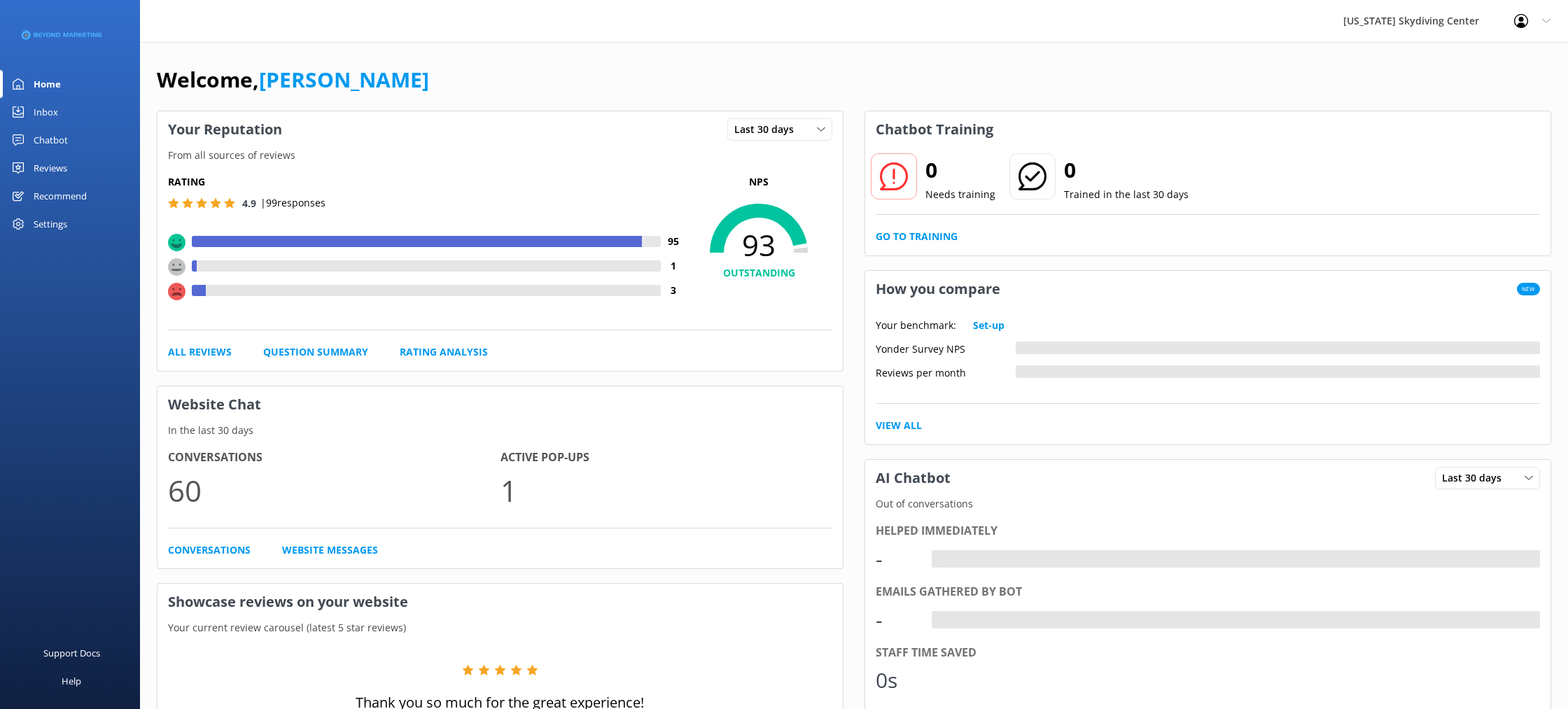
click at [67, 166] on div "Reviews" at bounding box center [51, 168] width 34 height 28
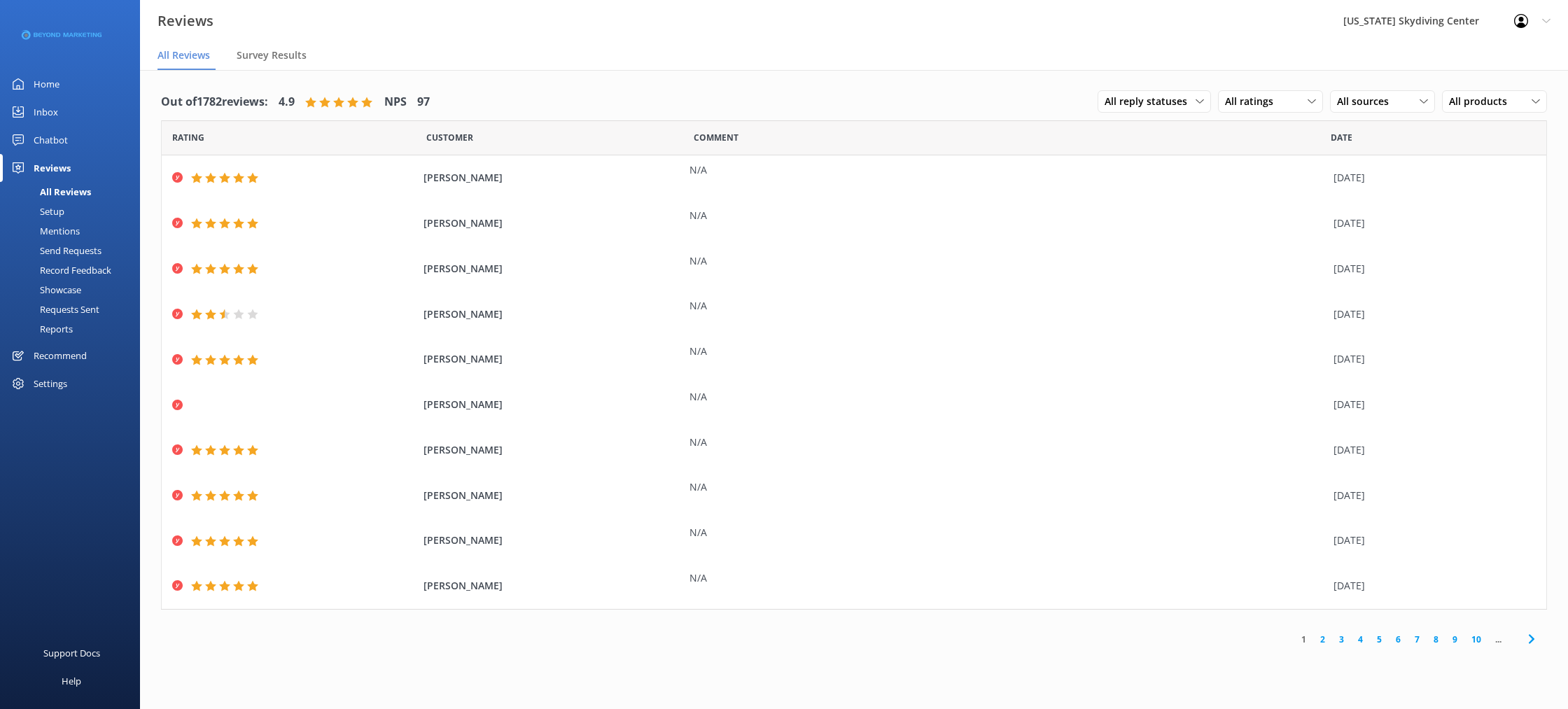
click at [55, 247] on div "Send Requests" at bounding box center [55, 250] width 93 height 19
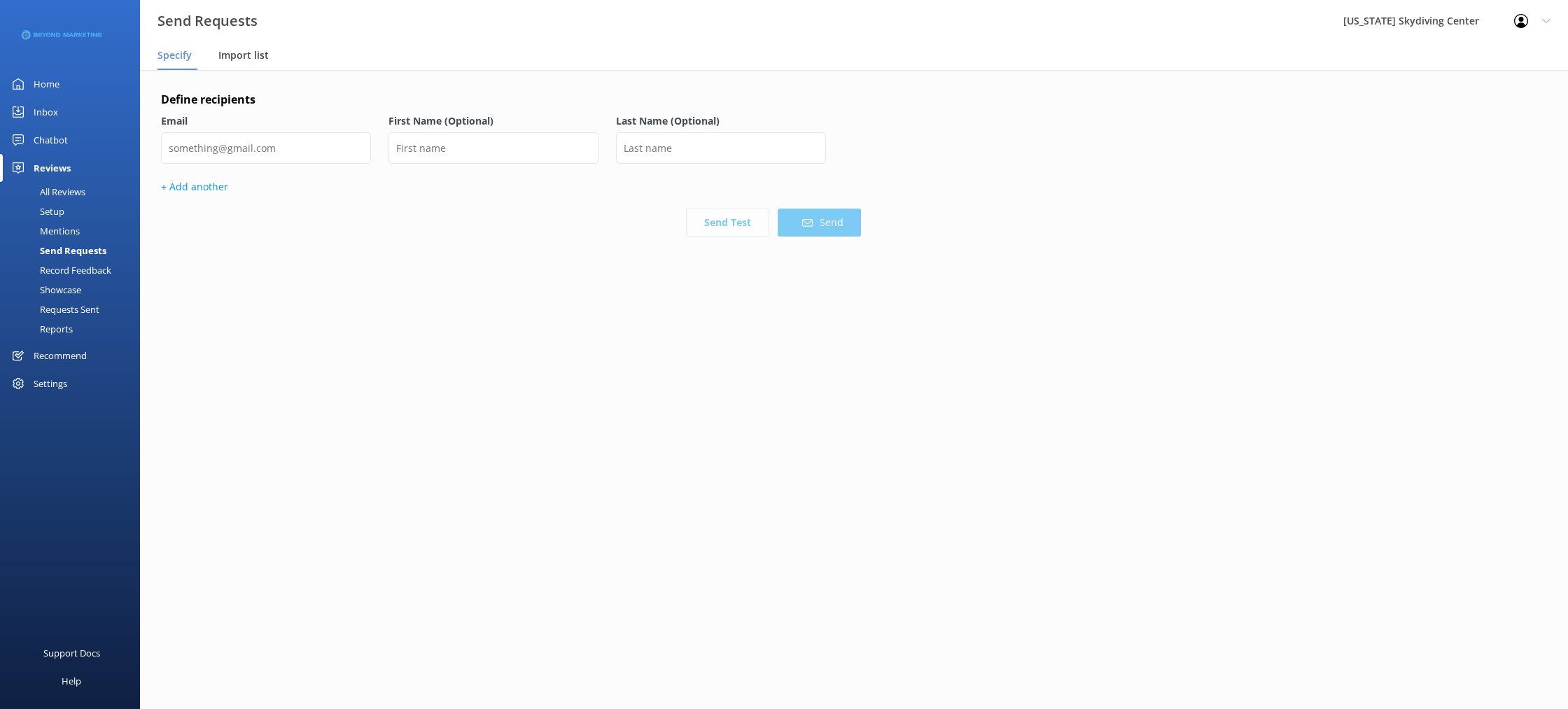
click at [254, 51] on span "Import list" at bounding box center [244, 55] width 51 height 14
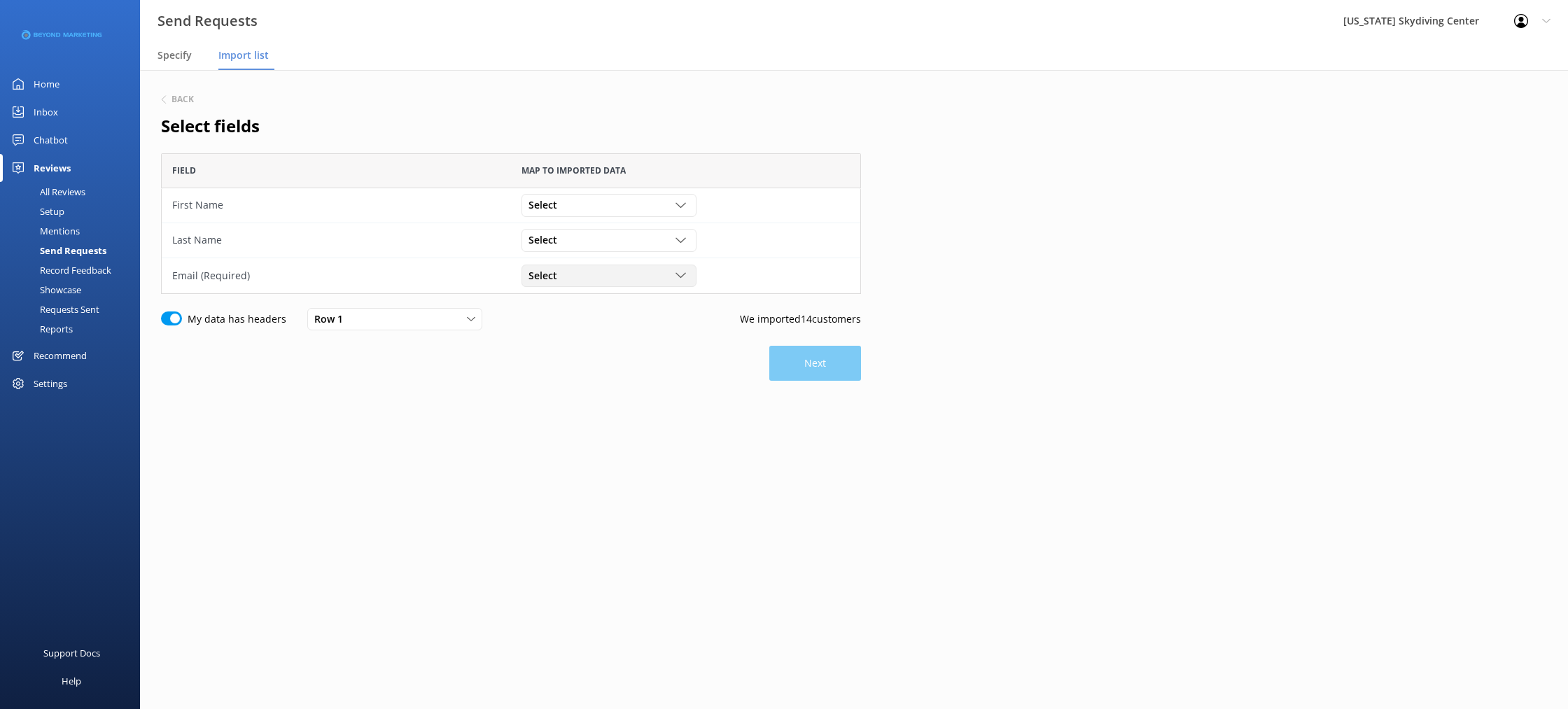
scroll to position [141, 700]
click at [533, 205] on span "Select" at bounding box center [547, 205] width 37 height 15
click at [561, 264] on div "First Name" at bounding box center [550, 262] width 43 height 14
click at [561, 240] on span "Select" at bounding box center [547, 239] width 37 height 15
click at [571, 330] on div "Last Name" at bounding box center [550, 325] width 43 height 14
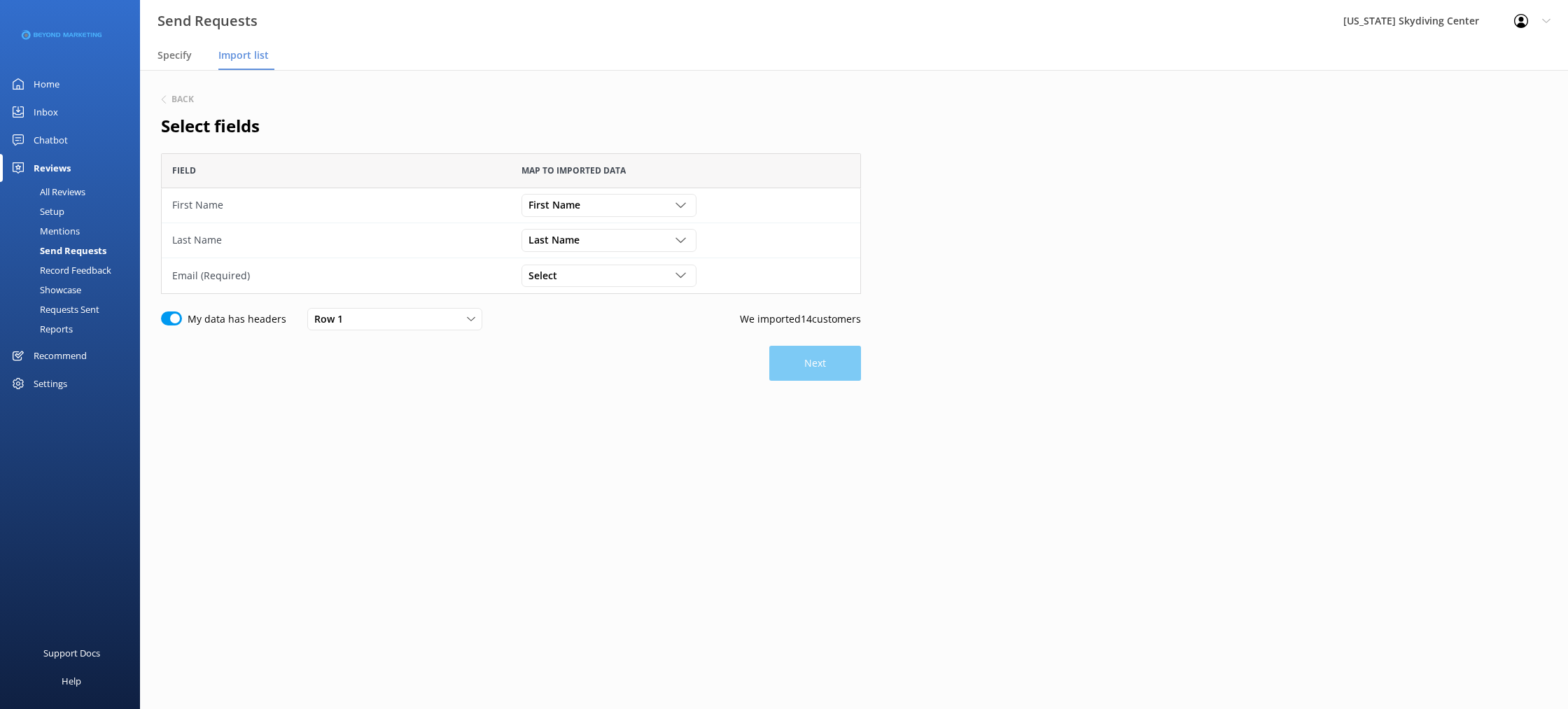
click at [569, 297] on div "Back Select fields Field Map to imported data First Name First Name Customer Id…" at bounding box center [511, 277] width 700 height 373
click at [565, 278] on div "Select" at bounding box center [608, 276] width 168 height 15
click at [584, 385] on link "Email" at bounding box center [608, 389] width 173 height 28
click at [811, 368] on button "Next" at bounding box center [815, 363] width 92 height 35
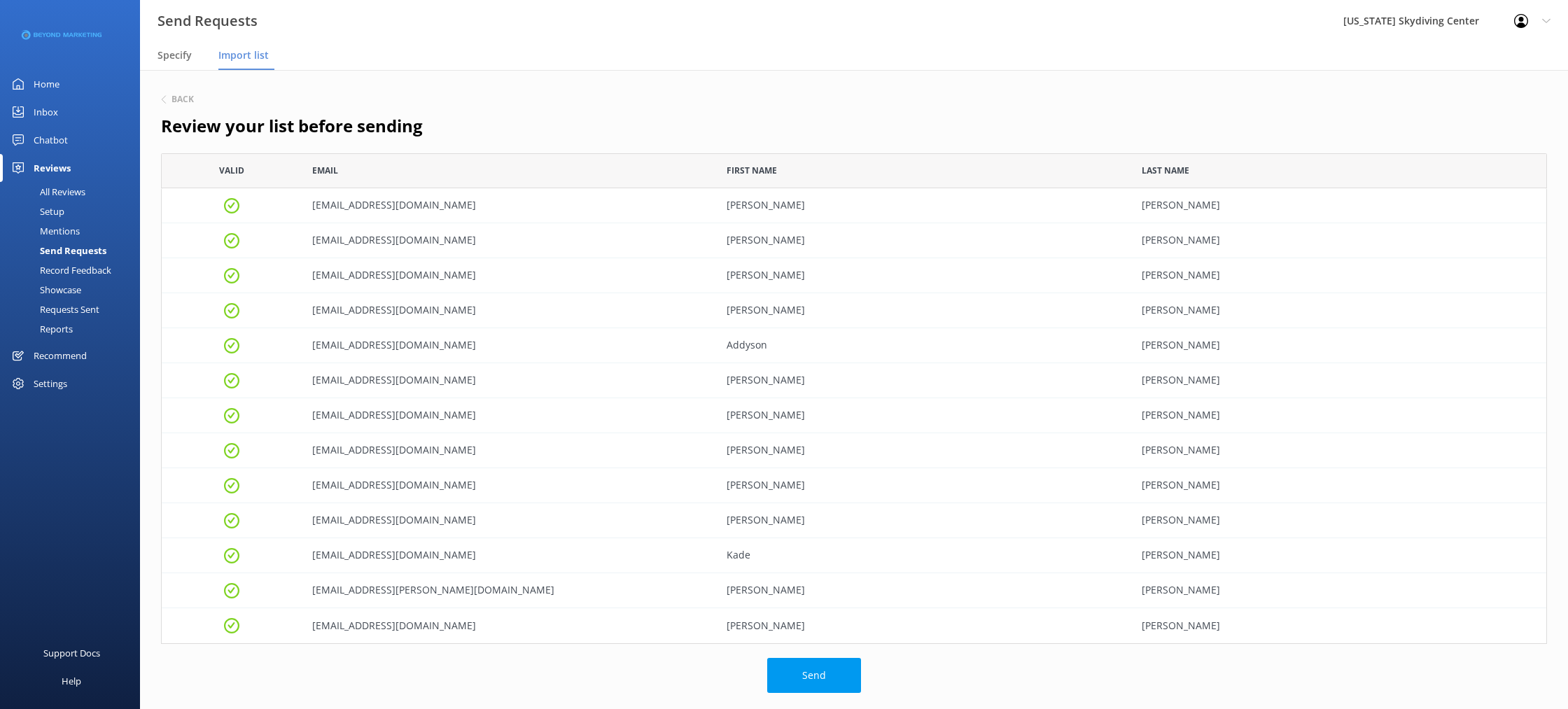
scroll to position [89, 0]
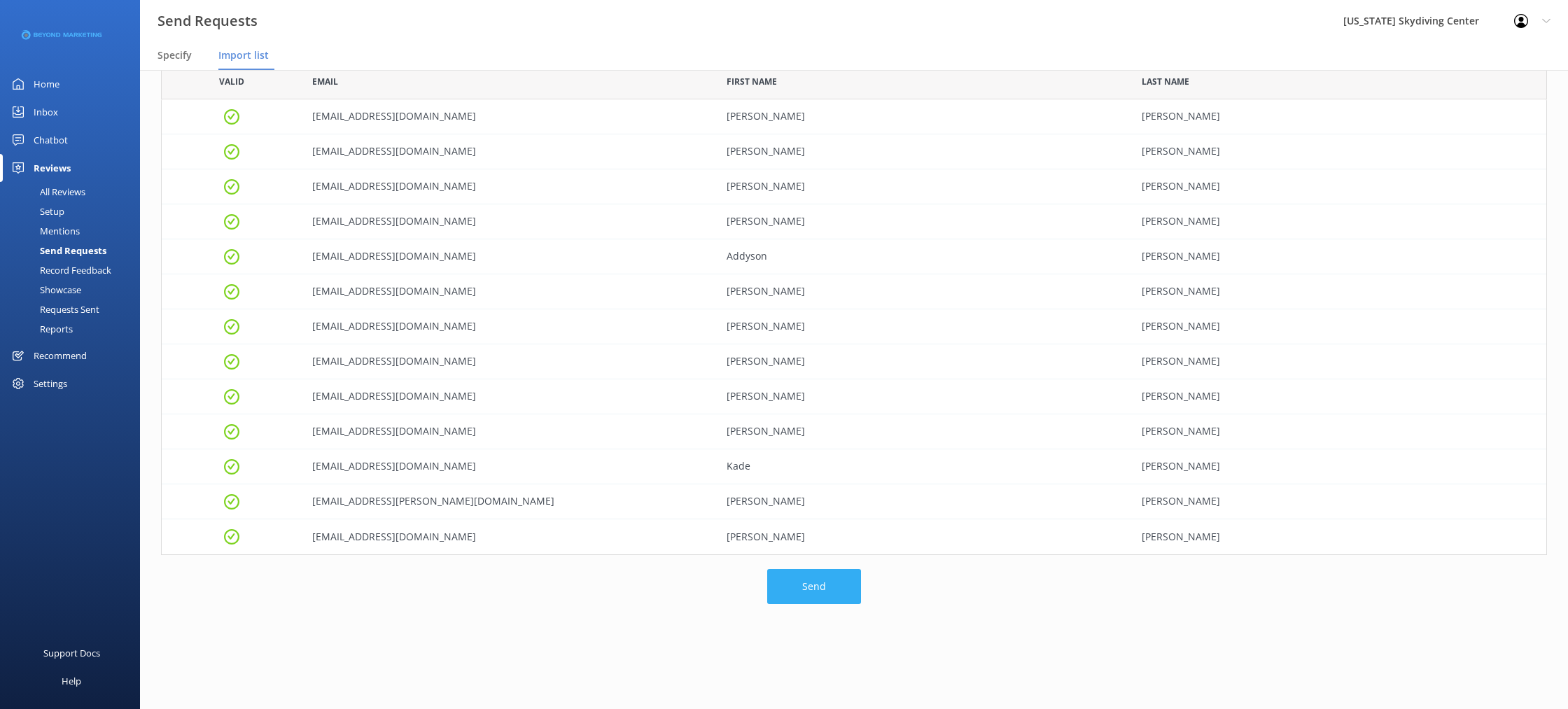
click at [804, 583] on button "Send" at bounding box center [813, 586] width 94 height 35
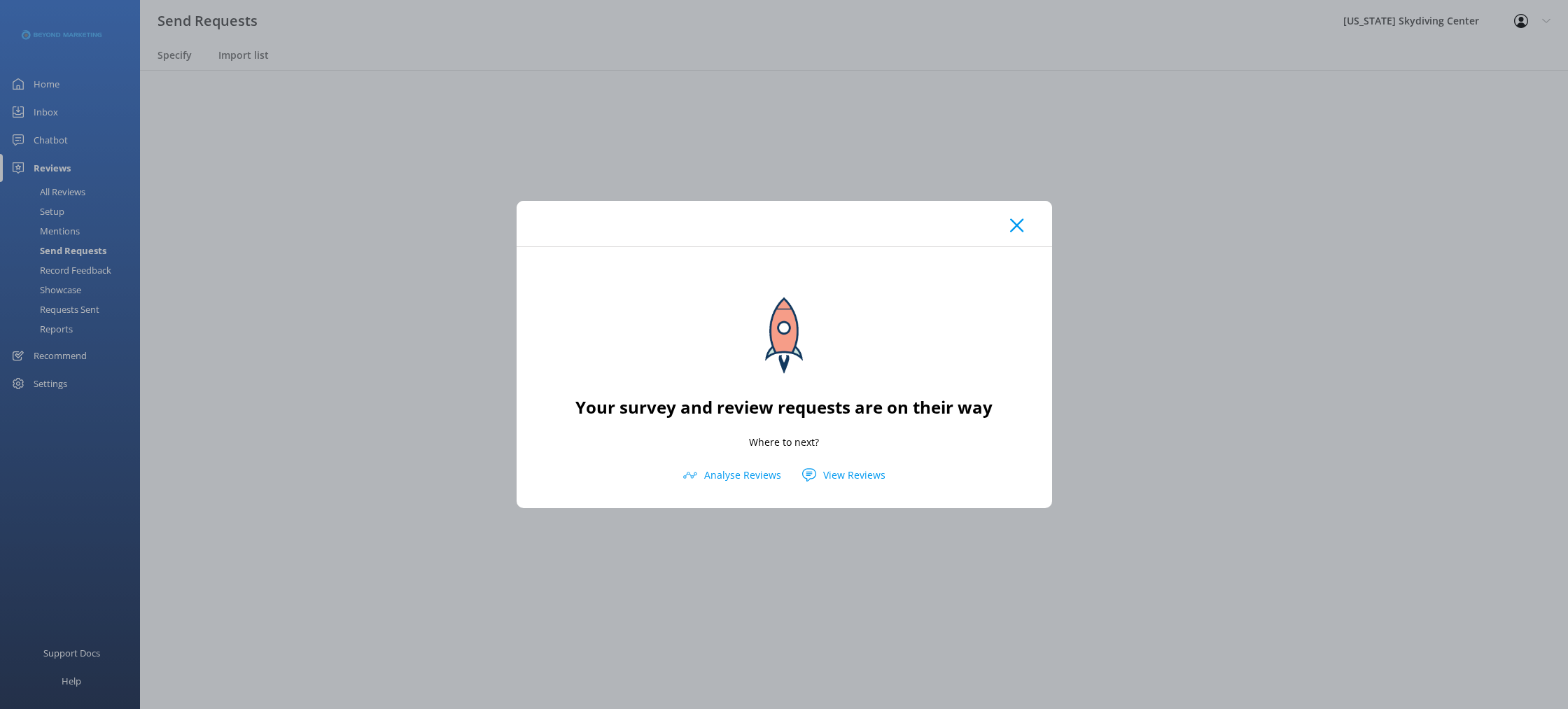
click at [1016, 220] on icon at bounding box center [1016, 225] width 13 height 14
